Goal: Information Seeking & Learning: Understand process/instructions

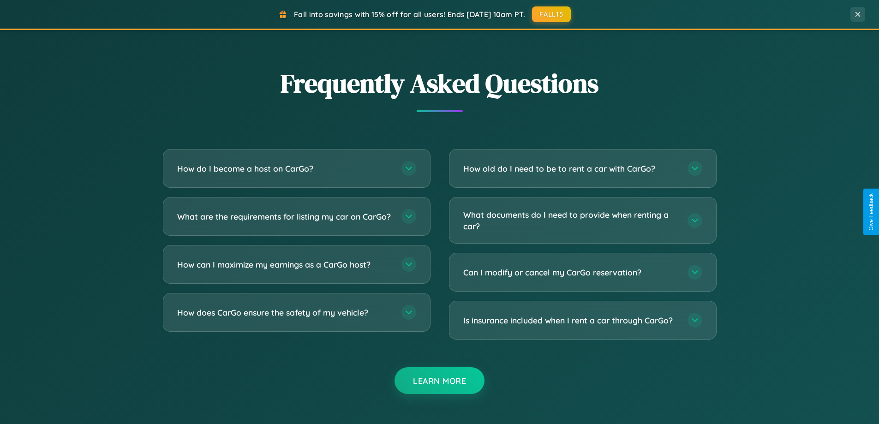
scroll to position [1776, 0]
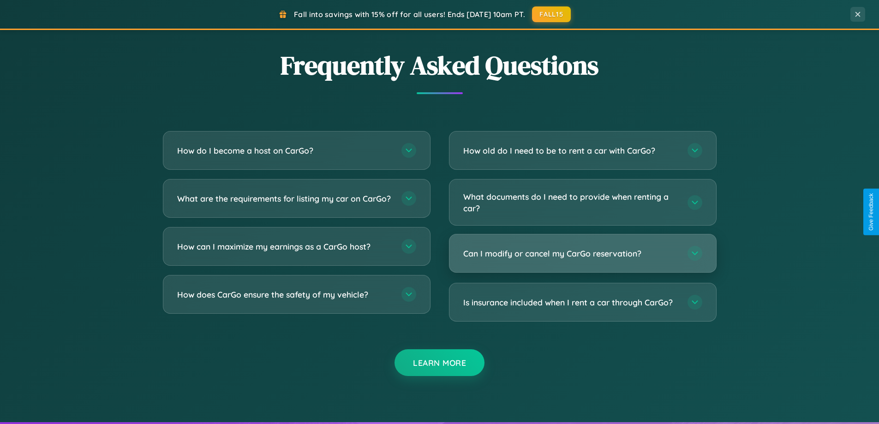
click at [582, 253] on h3 "Can I modify or cancel my CarGo reservation?" at bounding box center [570, 254] width 215 height 12
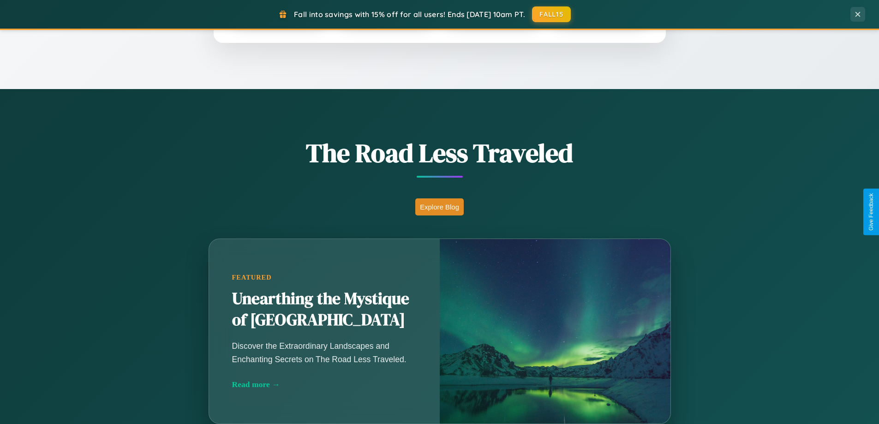
scroll to position [635, 0]
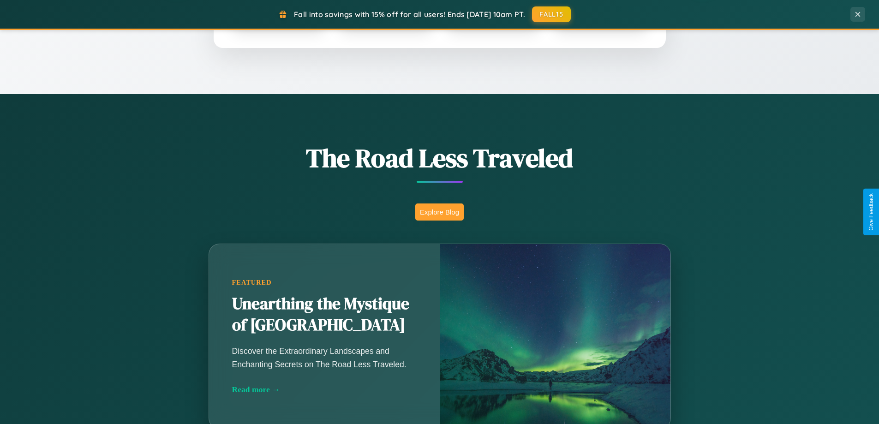
click at [439, 212] on button "Explore Blog" at bounding box center [439, 212] width 48 height 17
